Goal: Information Seeking & Learning: Check status

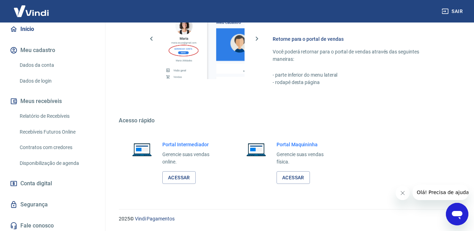
scroll to position [77, 0]
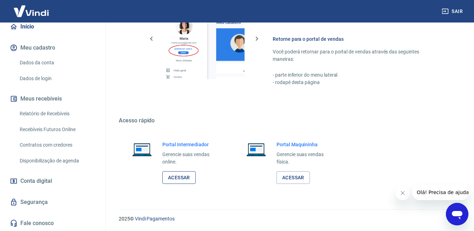
click at [179, 174] on link "Acessar" at bounding box center [178, 177] width 33 height 13
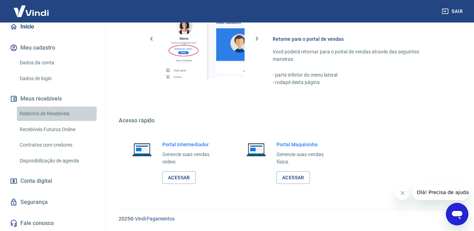
drag, startPoint x: 66, startPoint y: 112, endPoint x: 71, endPoint y: 116, distance: 6.7
click at [66, 112] on link "Relatório de Recebíveis" at bounding box center [57, 114] width 80 height 14
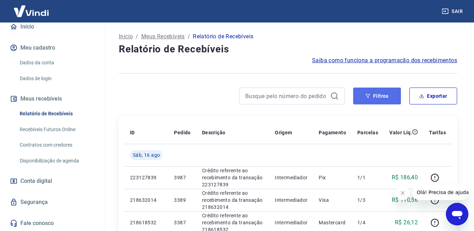
click at [365, 98] on button "Filtros" at bounding box center [377, 96] width 48 height 17
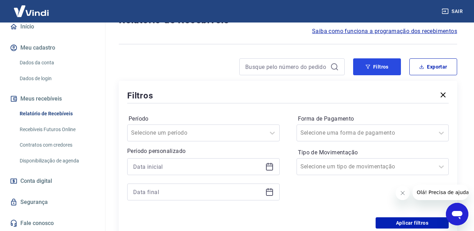
scroll to position [70, 0]
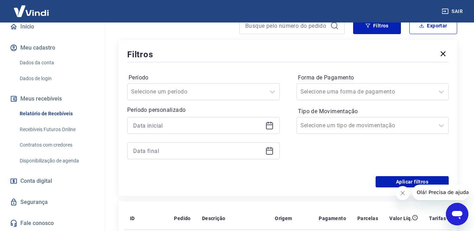
click at [268, 126] on icon at bounding box center [269, 125] width 8 height 8
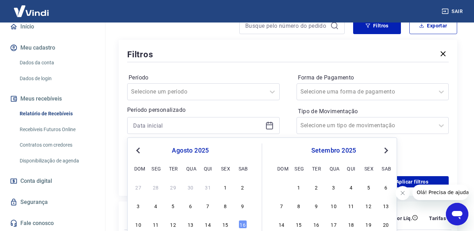
click at [139, 151] on span "Previous Month" at bounding box center [139, 150] width 0 height 8
click at [139, 152] on span "Previous Month" at bounding box center [139, 150] width 0 height 8
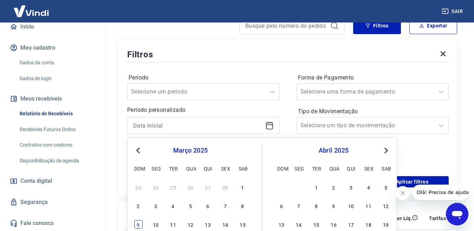
scroll to position [176, 0]
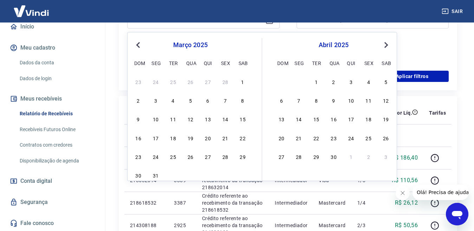
click at [139, 45] on span "Previous Month" at bounding box center [139, 45] width 0 height 8
click at [247, 139] on div "16 17 18 19 20 21 22" at bounding box center [190, 138] width 115 height 10
click at [245, 139] on div "22" at bounding box center [243, 138] width 8 height 8
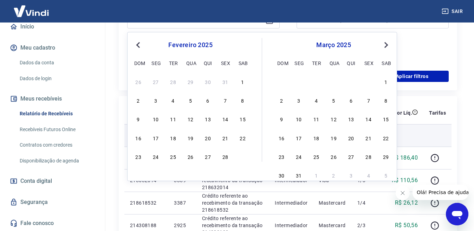
click at [243, 140] on td at bounding box center [233, 135] width 73 height 23
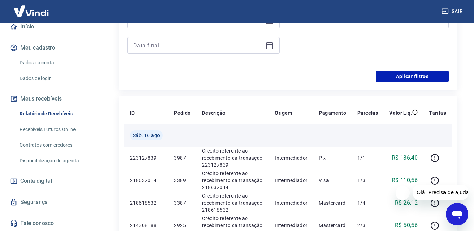
type input "[DATE]"
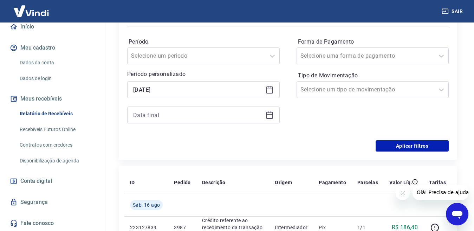
scroll to position [105, 0]
click at [271, 118] on icon at bounding box center [269, 115] width 8 height 8
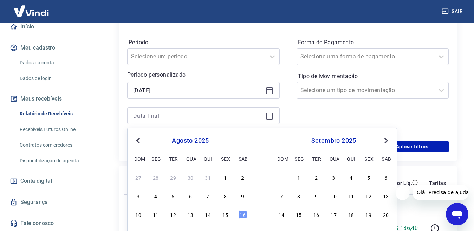
click at [136, 140] on button "Previous Month" at bounding box center [138, 140] width 8 height 8
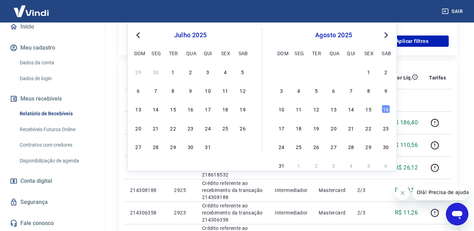
click at [139, 35] on span "Previous Month" at bounding box center [139, 35] width 0 height 8
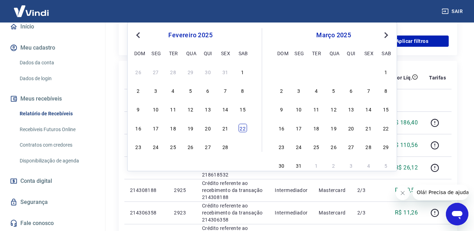
click at [246, 131] on div "22" at bounding box center [243, 128] width 8 height 8
click at [244, 132] on p "Crédito referente ao recebimento da transação 223127839" at bounding box center [233, 122] width 62 height 21
type input "[DATE]"
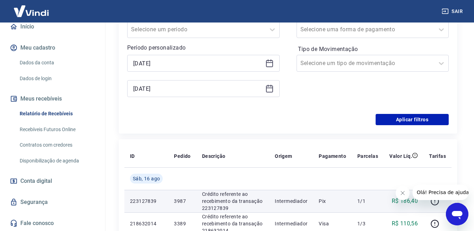
scroll to position [105, 0]
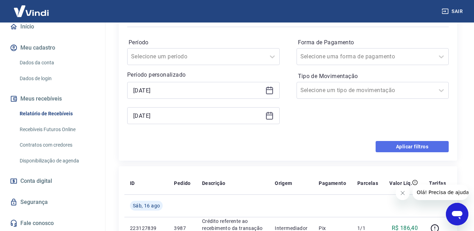
click at [390, 149] on button "Aplicar filtros" at bounding box center [412, 146] width 73 height 11
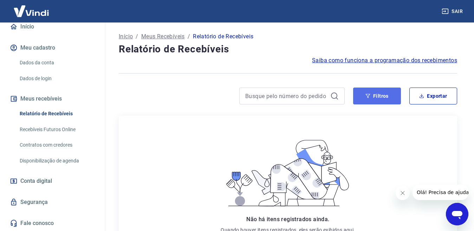
click at [372, 98] on button "Filtros" at bounding box center [377, 96] width 48 height 17
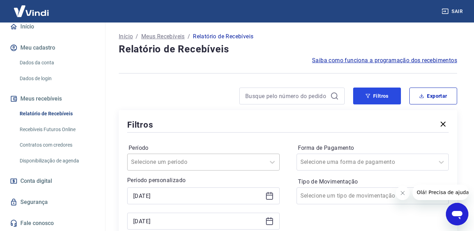
scroll to position [70, 0]
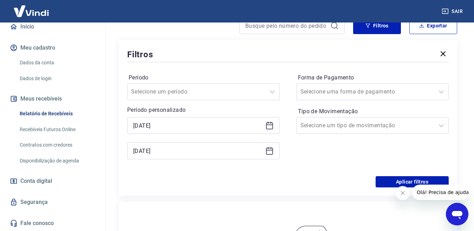
click at [269, 126] on icon at bounding box center [269, 125] width 8 height 8
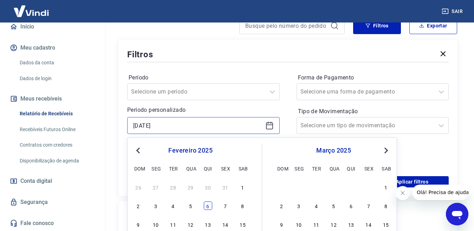
scroll to position [141, 0]
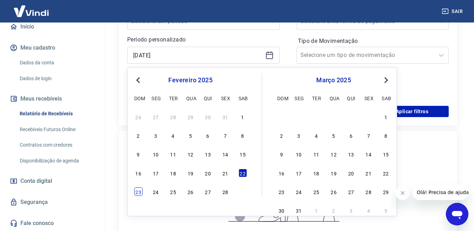
click at [139, 192] on div "23" at bounding box center [138, 191] width 8 height 8
type input "[DATE]"
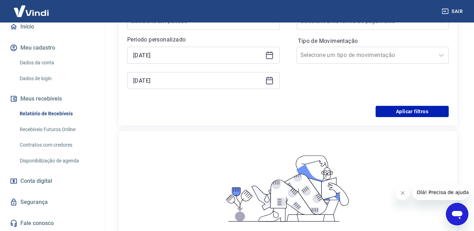
click at [270, 77] on icon at bounding box center [269, 80] width 8 height 8
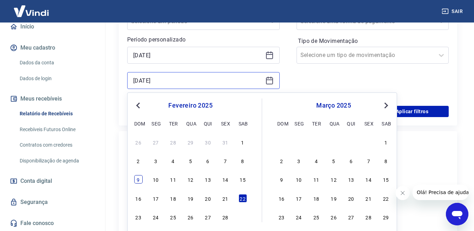
scroll to position [211, 0]
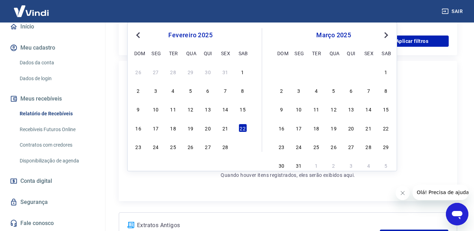
click at [141, 147] on div "23" at bounding box center [138, 146] width 8 height 8
type input "[DATE]"
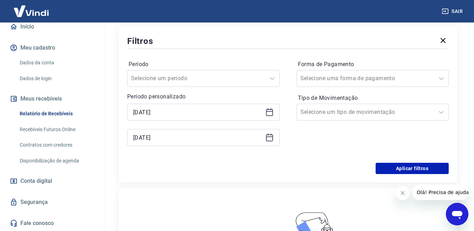
scroll to position [70, 0]
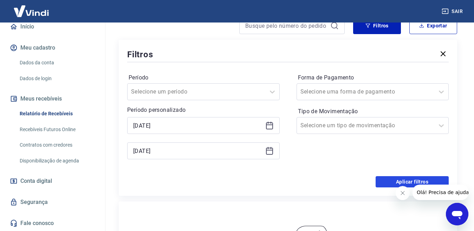
drag, startPoint x: 398, startPoint y: 182, endPoint x: 353, endPoint y: 178, distance: 45.2
click at [398, 182] on button "Aplicar filtros" at bounding box center [412, 181] width 73 height 11
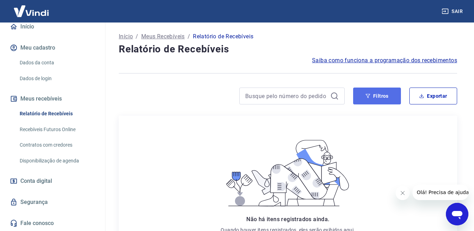
click at [358, 95] on button "Filtros" at bounding box center [377, 96] width 48 height 17
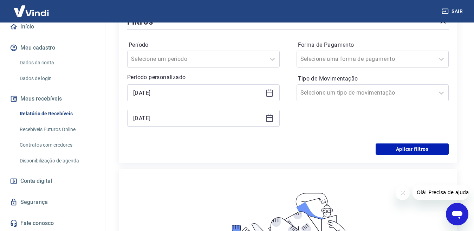
scroll to position [105, 0]
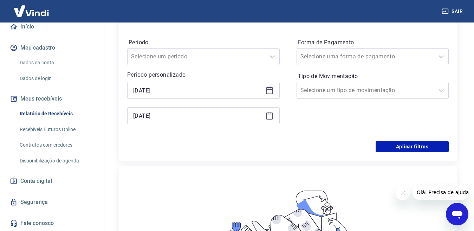
click at [271, 90] on icon at bounding box center [269, 90] width 8 height 8
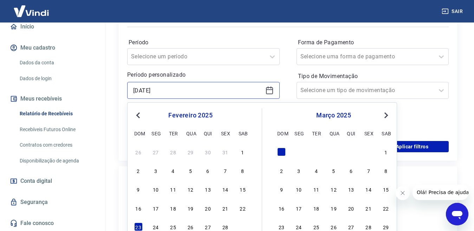
scroll to position [141, 0]
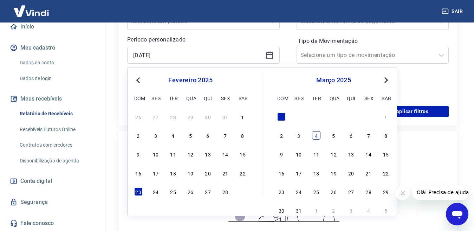
click at [314, 134] on div "4" at bounding box center [316, 135] width 8 height 8
type input "[DATE]"
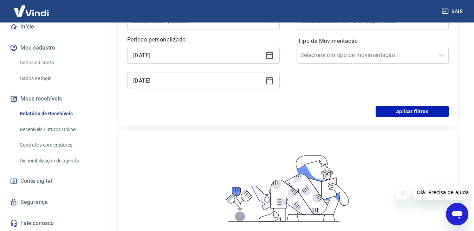
click at [268, 82] on icon at bounding box center [269, 80] width 8 height 8
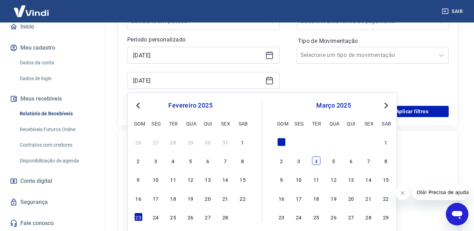
click at [316, 162] on div "4" at bounding box center [316, 160] width 8 height 8
type input "[DATE]"
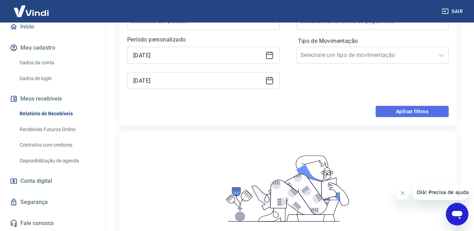
click at [411, 110] on button "Aplicar filtros" at bounding box center [412, 111] width 73 height 11
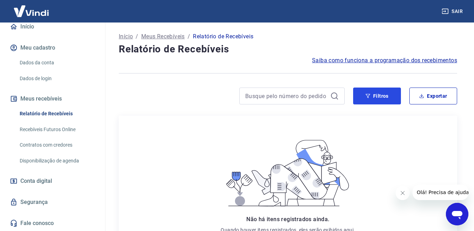
drag, startPoint x: 377, startPoint y: 96, endPoint x: 341, endPoint y: 96, distance: 36.6
click at [378, 96] on button "Filtros" at bounding box center [377, 96] width 48 height 17
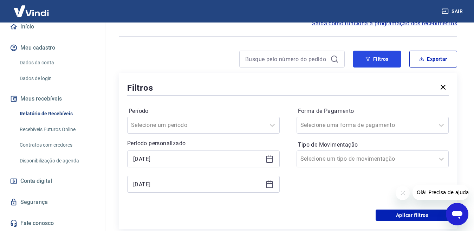
scroll to position [70, 0]
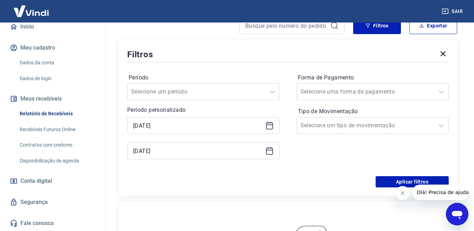
click at [268, 121] on div "[DATE]" at bounding box center [203, 125] width 153 height 17
click at [270, 124] on icon at bounding box center [269, 125] width 8 height 8
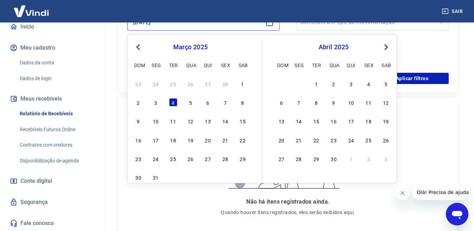
scroll to position [176, 0]
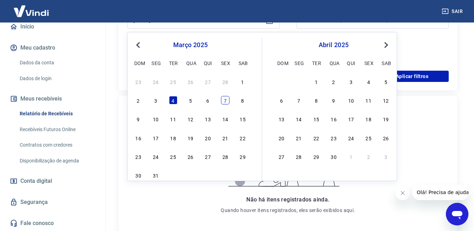
click at [223, 99] on div "7" at bounding box center [225, 100] width 8 height 8
type input "[DATE]"
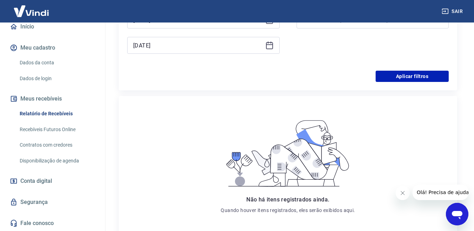
click at [268, 45] on icon at bounding box center [269, 45] width 8 height 8
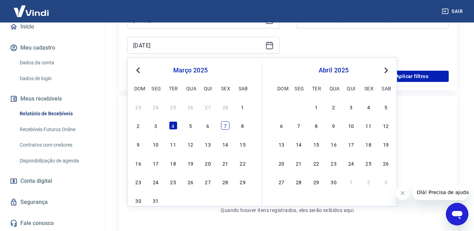
click at [227, 122] on div "7" at bounding box center [225, 125] width 8 height 8
type input "[DATE]"
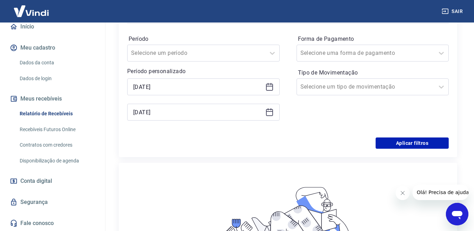
scroll to position [105, 0]
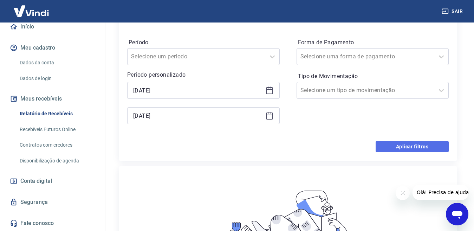
click at [404, 141] on button "Aplicar filtros" at bounding box center [412, 146] width 73 height 11
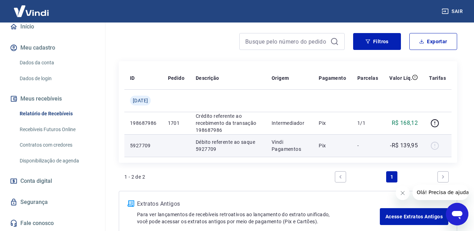
scroll to position [26, 0]
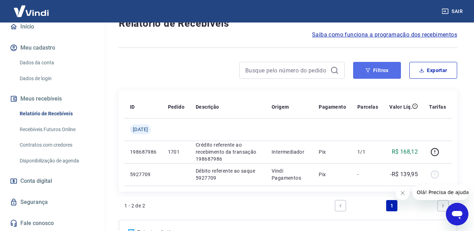
click at [369, 69] on icon "button" at bounding box center [368, 70] width 5 height 5
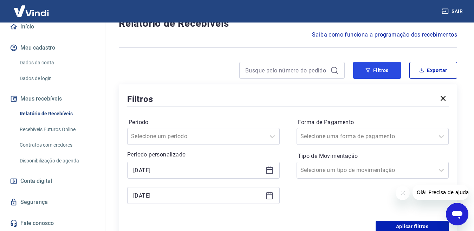
scroll to position [61, 0]
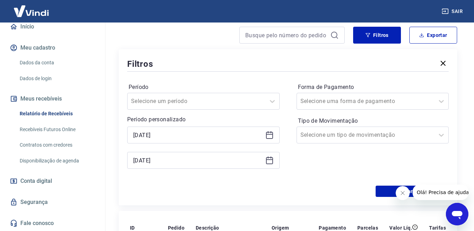
click at [266, 134] on icon at bounding box center [269, 134] width 7 height 1
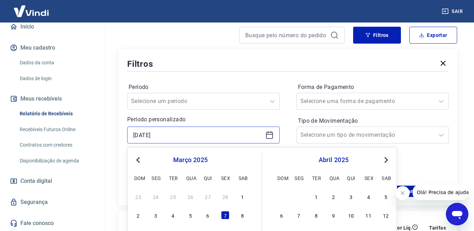
scroll to position [131, 0]
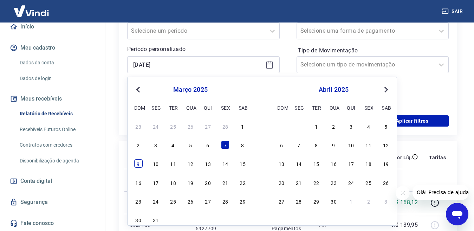
click at [138, 161] on div "9" at bounding box center [138, 163] width 8 height 8
type input "[DATE]"
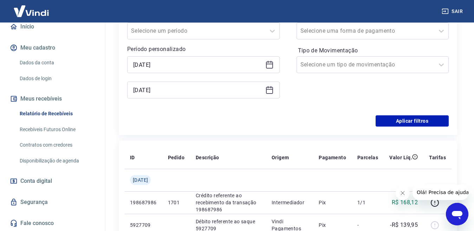
click at [276, 87] on div "[DATE]" at bounding box center [203, 90] width 153 height 17
click at [265, 90] on icon at bounding box center [269, 90] width 8 height 8
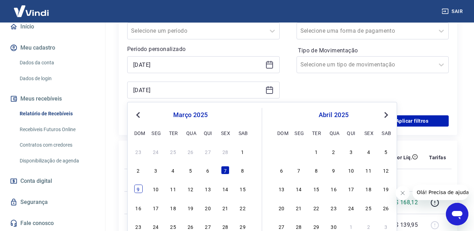
click at [140, 187] on div "9" at bounding box center [138, 189] width 8 height 8
type input "[DATE]"
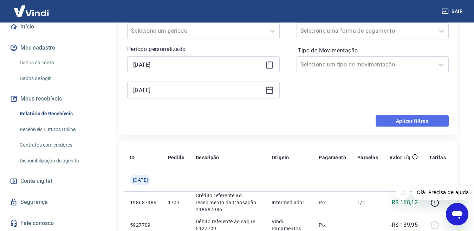
click at [408, 122] on button "Aplicar filtros" at bounding box center [412, 120] width 73 height 11
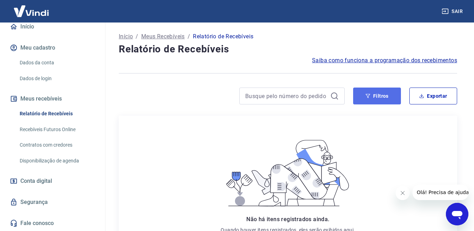
click at [367, 96] on icon "button" at bounding box center [368, 96] width 5 height 5
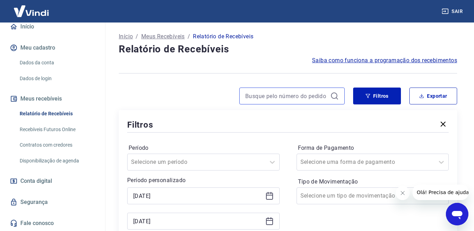
click at [288, 96] on input at bounding box center [286, 96] width 82 height 11
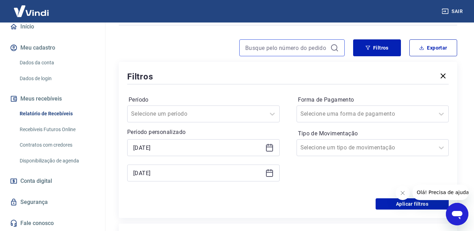
scroll to position [70, 0]
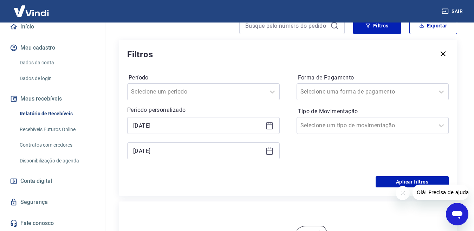
click at [268, 131] on div "[DATE]" at bounding box center [203, 125] width 153 height 17
click at [267, 128] on icon at bounding box center [269, 125] width 8 height 8
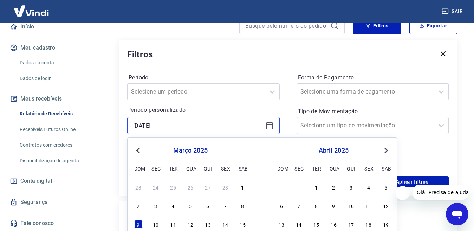
scroll to position [176, 0]
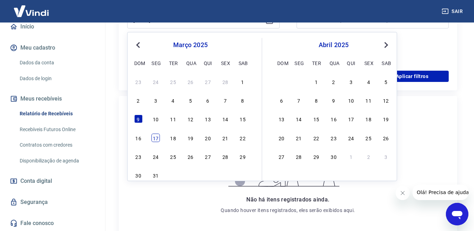
click at [160, 137] on div "17" at bounding box center [156, 138] width 8 height 8
type input "[DATE]"
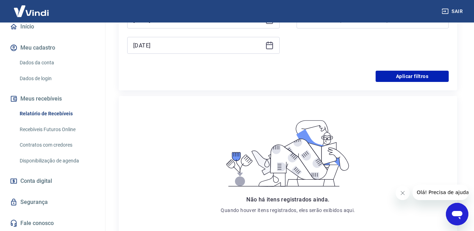
drag, startPoint x: 270, startPoint y: 52, endPoint x: 266, endPoint y: 50, distance: 4.2
click at [270, 52] on div "[DATE]" at bounding box center [203, 45] width 153 height 17
click at [265, 47] on div "[DATE]" at bounding box center [203, 45] width 153 height 17
click at [273, 46] on icon at bounding box center [269, 45] width 8 height 8
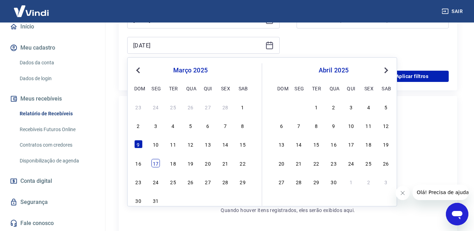
click at [155, 164] on div "17" at bounding box center [156, 163] width 8 height 8
type input "[DATE]"
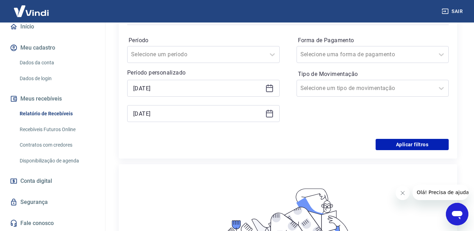
scroll to position [105, 0]
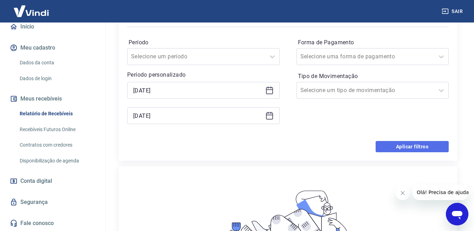
click at [391, 146] on button "Aplicar filtros" at bounding box center [412, 146] width 73 height 11
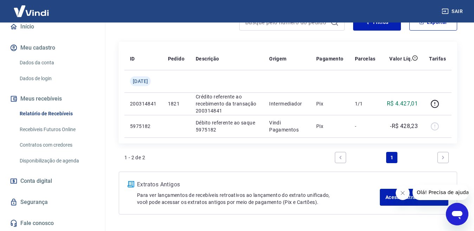
scroll to position [96, 0]
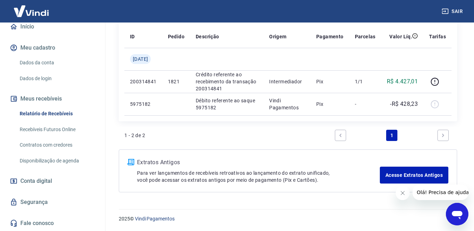
drag, startPoint x: 440, startPoint y: 135, endPoint x: 430, endPoint y: 140, distance: 10.9
click at [441, 135] on link "Next page" at bounding box center [443, 135] width 11 height 11
